Goal: Check status: Check status

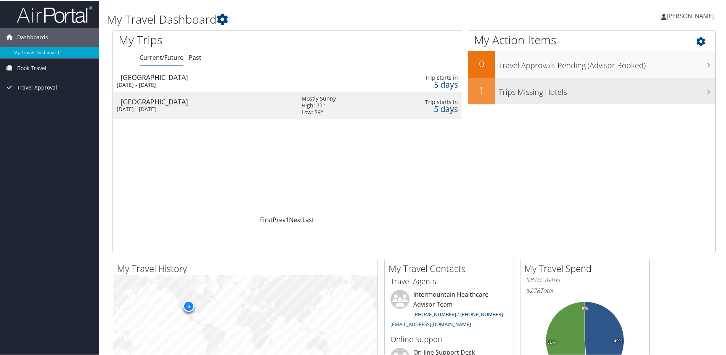
click at [526, 93] on h3 "Trips Missing Hotels" at bounding box center [607, 89] width 217 height 14
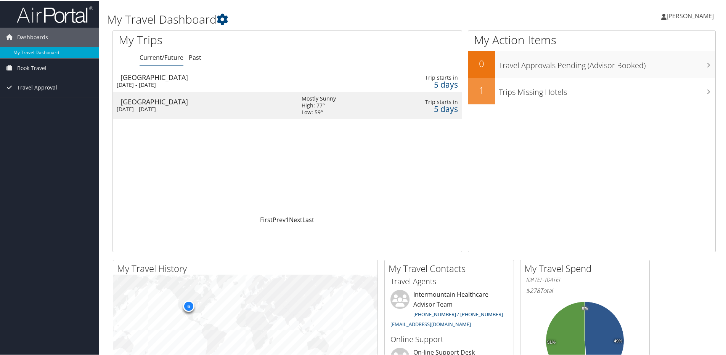
click at [172, 80] on td "[GEOGRAPHIC_DATA] [DATE] - [DATE]" at bounding box center [203, 80] width 181 height 21
click at [153, 107] on div "Mon 6 Oct 2025 - Tue 7 Oct 2025" at bounding box center [203, 108] width 173 height 7
